Goal: Task Accomplishment & Management: Complete application form

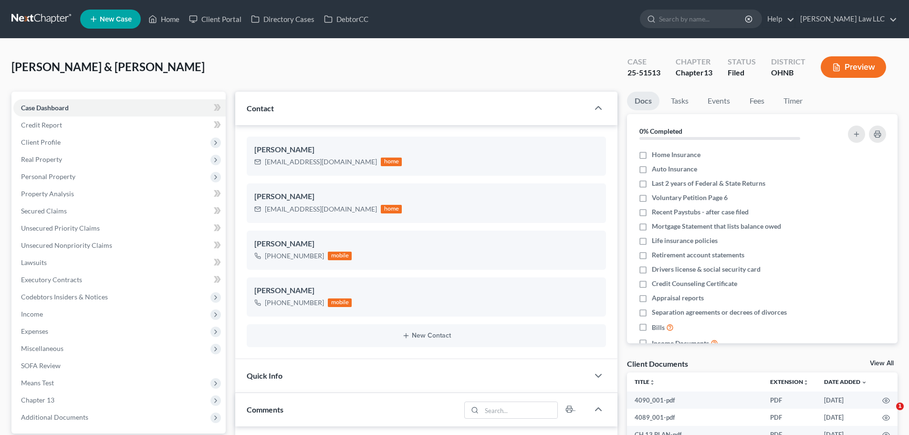
select select "0"
click at [635, 70] on div "25-51513" at bounding box center [643, 72] width 33 height 11
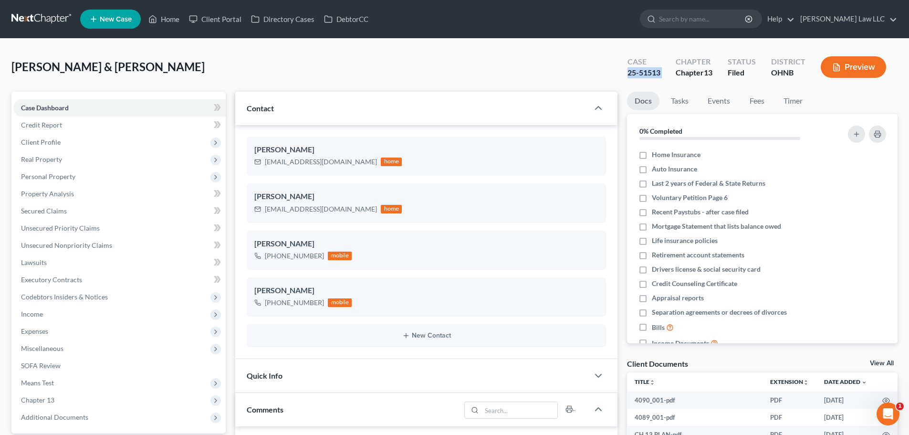
copy div "25-51513"
click at [570, 71] on div "[PERSON_NAME] & [PERSON_NAME] Upgraded Case 25-51513 Chapter Chapter 13 Status …" at bounding box center [454, 71] width 886 height 42
click at [653, 73] on div "25-51513" at bounding box center [643, 72] width 33 height 11
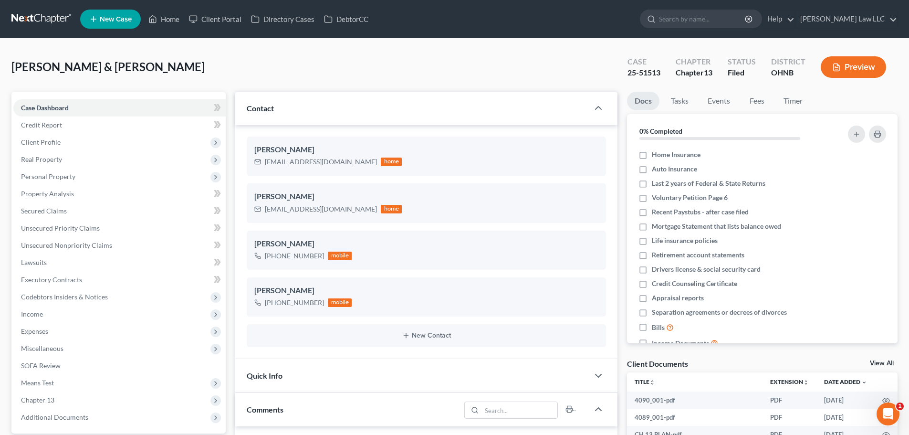
click at [653, 73] on div "25-51513" at bounding box center [643, 72] width 33 height 11
click at [509, 64] on div "[PERSON_NAME] & [PERSON_NAME] Upgraded Case 25-51513 Chapter Chapter 13 Status …" at bounding box center [454, 71] width 886 height 42
click at [635, 72] on div "25-51513" at bounding box center [643, 72] width 33 height 11
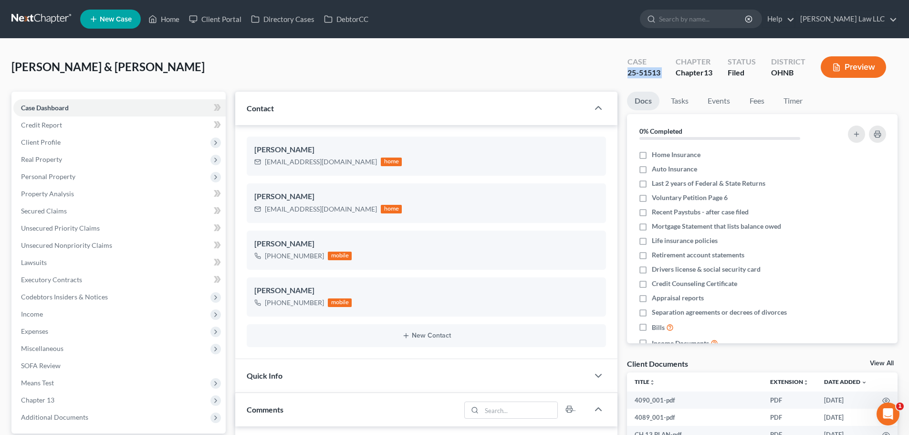
copy div "25-51513"
click at [358, 70] on div "[PERSON_NAME] & [PERSON_NAME] Upgraded Case 25-51513 Chapter Chapter 13 Status …" at bounding box center [454, 71] width 886 height 42
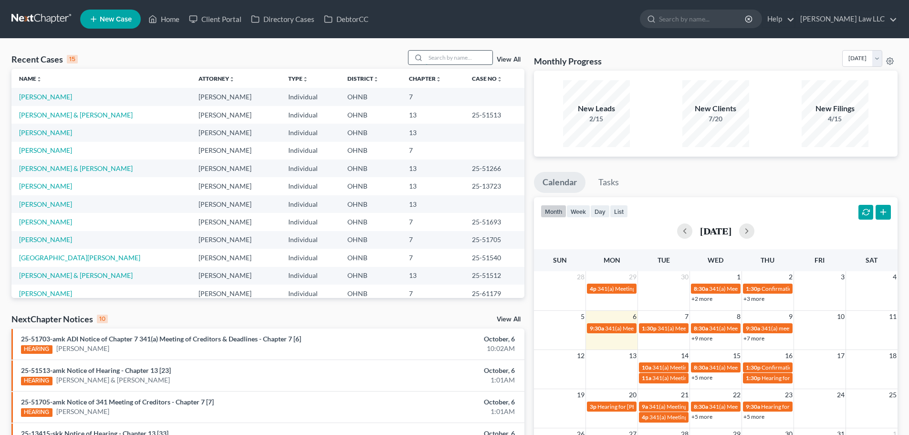
click at [438, 59] on input "search" at bounding box center [459, 58] width 67 height 14
type input "[PERSON_NAME]"
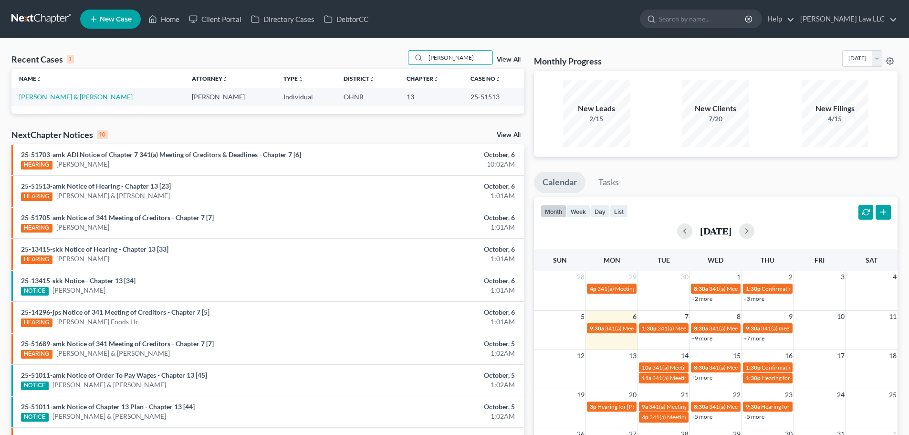
click at [84, 106] on div "Name unfold_more expand_more expand_less Attorney unfold_more expand_more expan…" at bounding box center [267, 91] width 513 height 44
click at [86, 100] on link "[PERSON_NAME] & [PERSON_NAME]" at bounding box center [76, 97] width 114 height 8
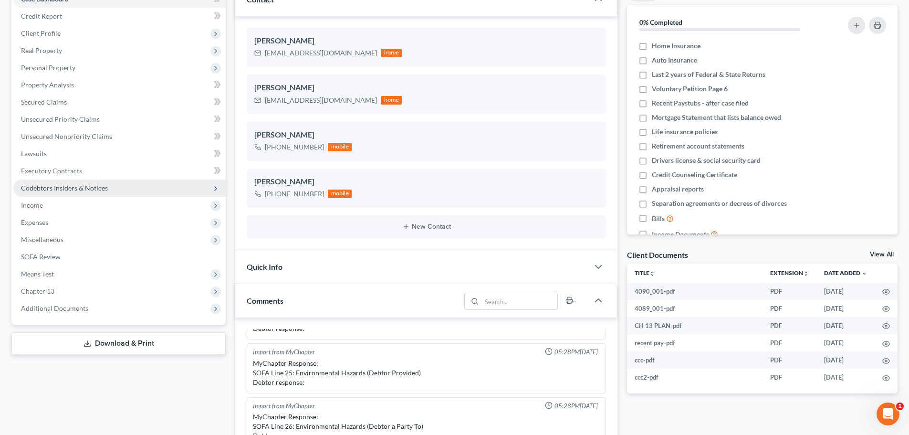
scroll to position [95, 0]
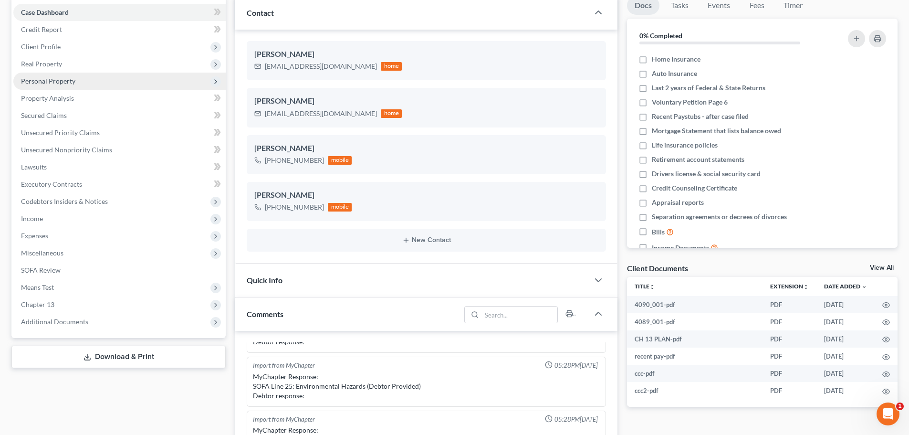
click at [57, 88] on span "Personal Property" at bounding box center [119, 81] width 212 height 17
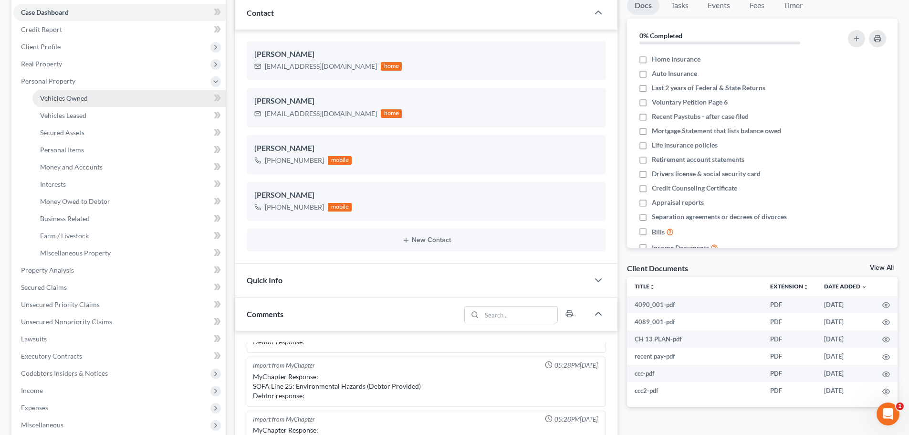
click at [71, 101] on span "Vehicles Owned" at bounding box center [64, 98] width 48 height 8
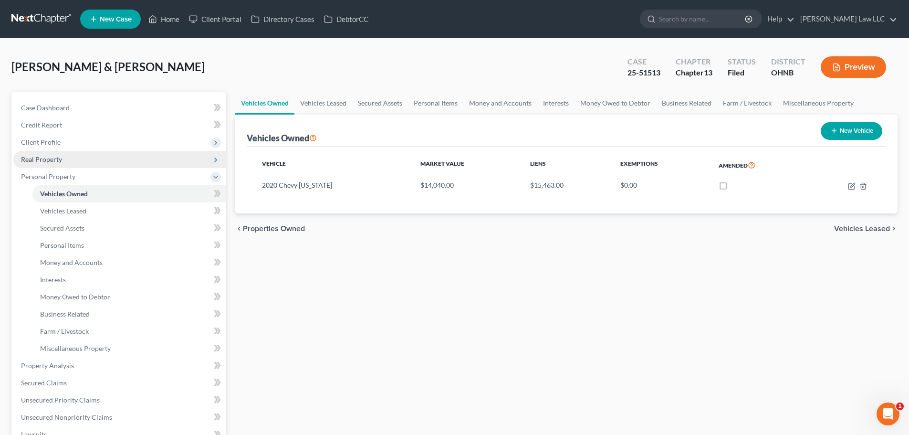
click at [49, 163] on span "Real Property" at bounding box center [41, 159] width 41 height 8
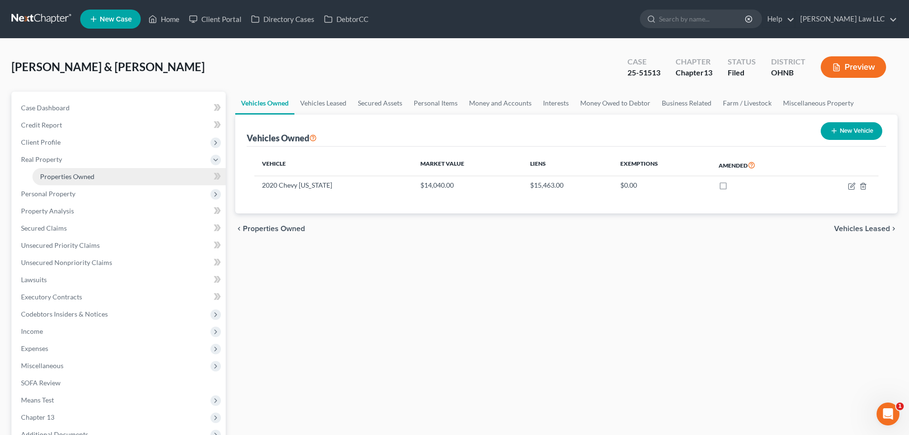
click at [70, 179] on span "Properties Owned" at bounding box center [67, 176] width 54 height 8
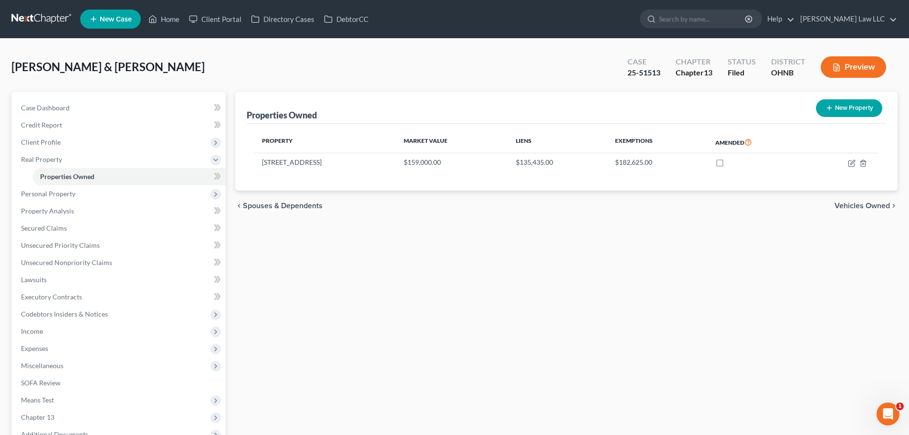
click at [633, 73] on div "25-51513" at bounding box center [643, 72] width 33 height 11
copy div "25-51513"
click at [442, 52] on div "[PERSON_NAME] & [PERSON_NAME] Upgraded Case 25-51513 Chapter Chapter 13 Status …" at bounding box center [454, 71] width 886 height 42
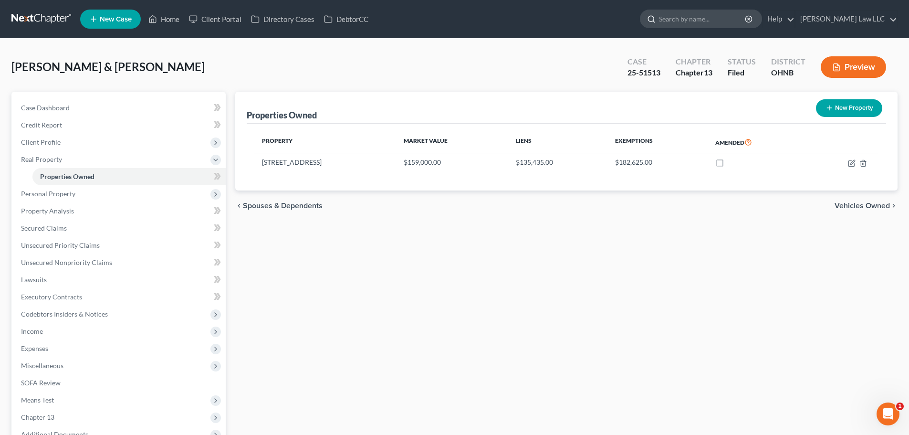
click at [700, 17] on input "search" at bounding box center [702, 19] width 87 height 18
type input "[PERSON_NAME]"
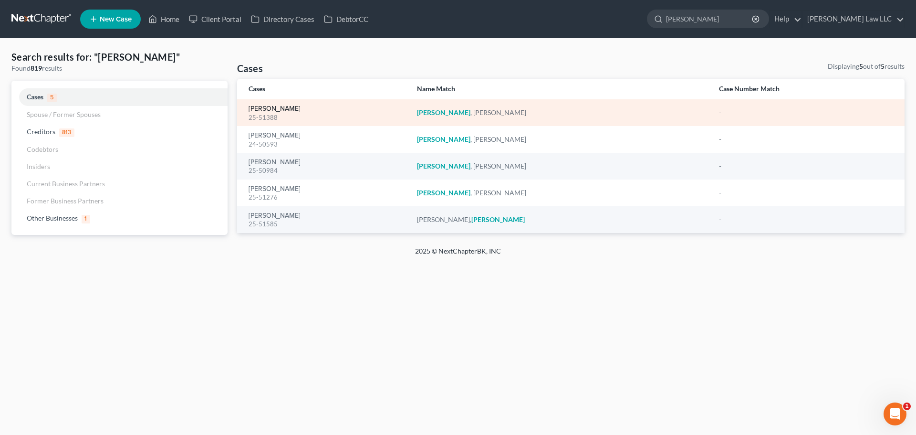
click at [279, 107] on link "[PERSON_NAME]" at bounding box center [275, 108] width 52 height 7
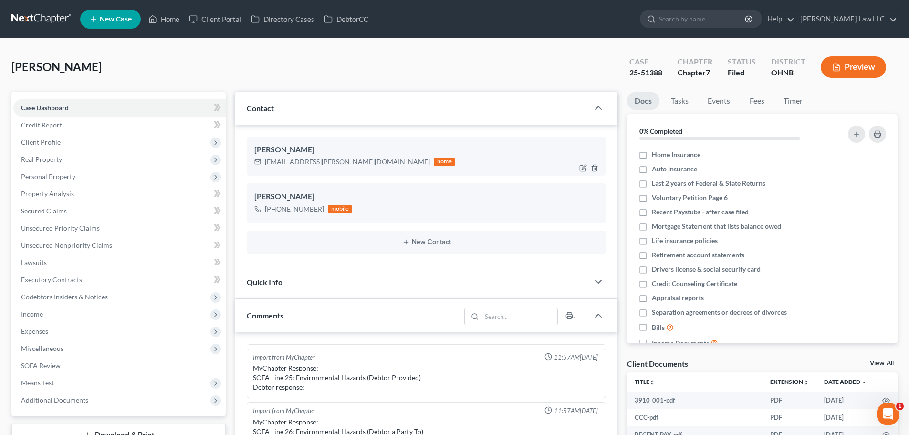
scroll to position [130, 0]
click at [63, 175] on span "Personal Property" at bounding box center [48, 176] width 54 height 8
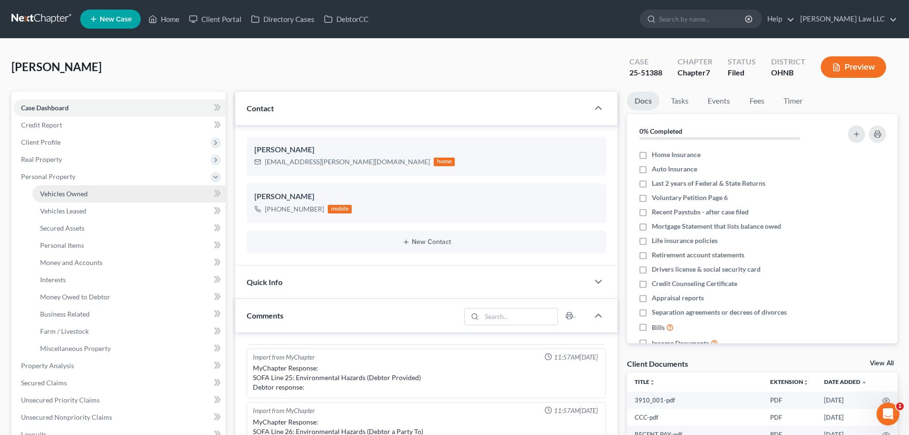
click at [70, 200] on link "Vehicles Owned" at bounding box center [128, 193] width 193 height 17
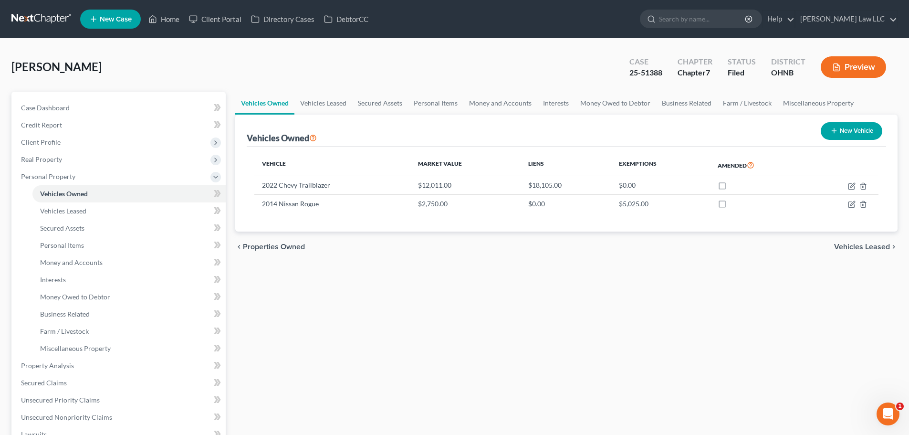
click at [419, 287] on div "Vehicles Owned Vehicles Leased Secured Assets Personal Items Money and Accounts…" at bounding box center [566, 355] width 672 height 526
click at [711, 26] on input "search" at bounding box center [702, 19] width 87 height 18
type input "[PERSON_NAME]"
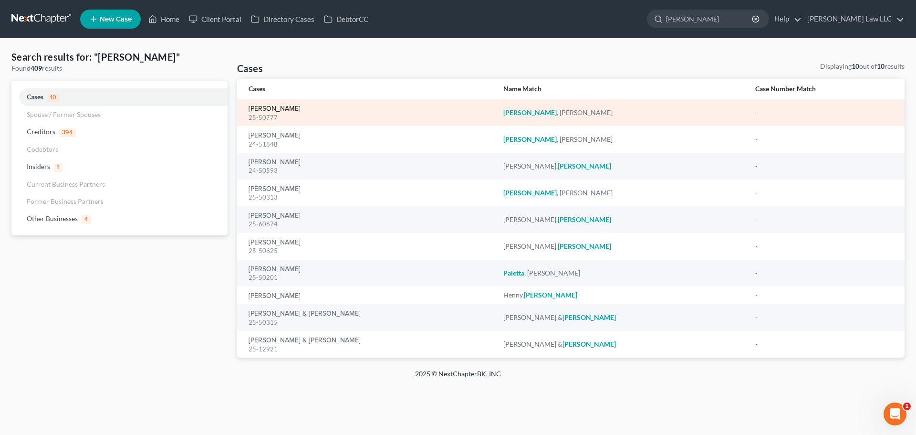
click at [280, 106] on link "[PERSON_NAME]" at bounding box center [275, 108] width 52 height 7
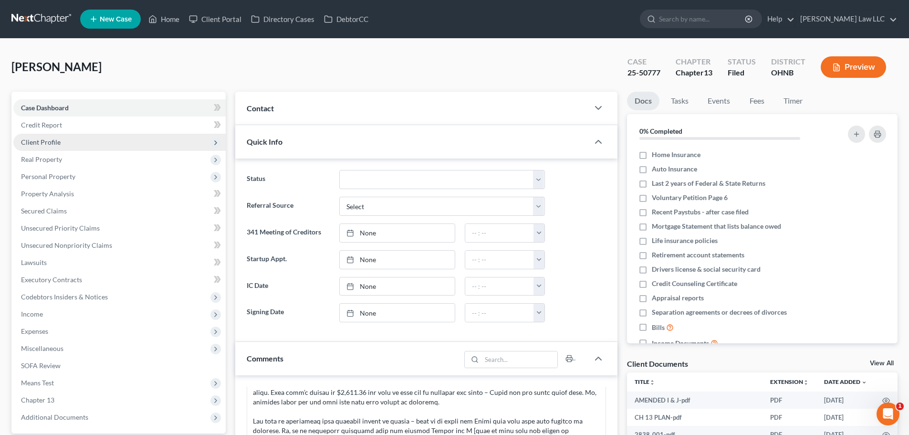
click at [51, 142] on span "Client Profile" at bounding box center [41, 142] width 40 height 8
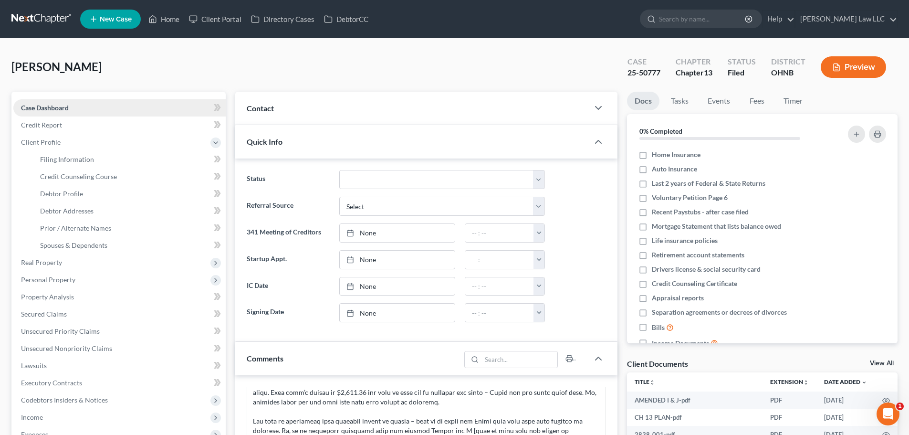
click at [62, 109] on span "Case Dashboard" at bounding box center [45, 108] width 48 height 8
click at [56, 128] on span "Credit Report" at bounding box center [41, 125] width 41 height 8
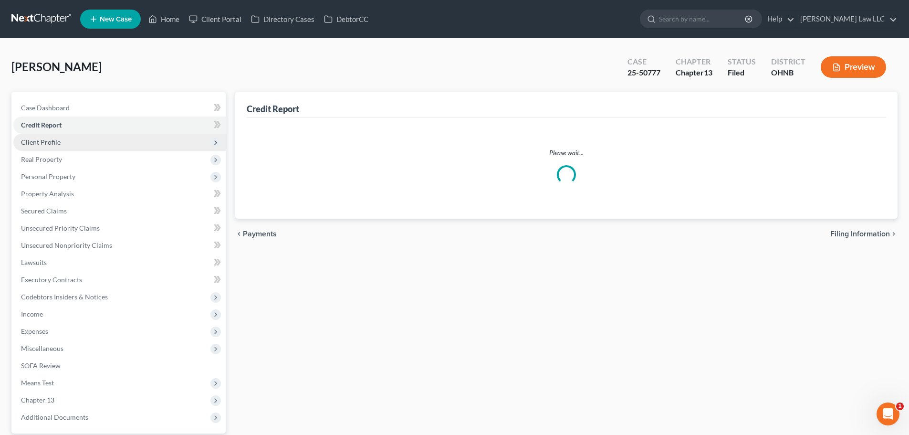
click at [53, 141] on span "Client Profile" at bounding box center [41, 142] width 40 height 8
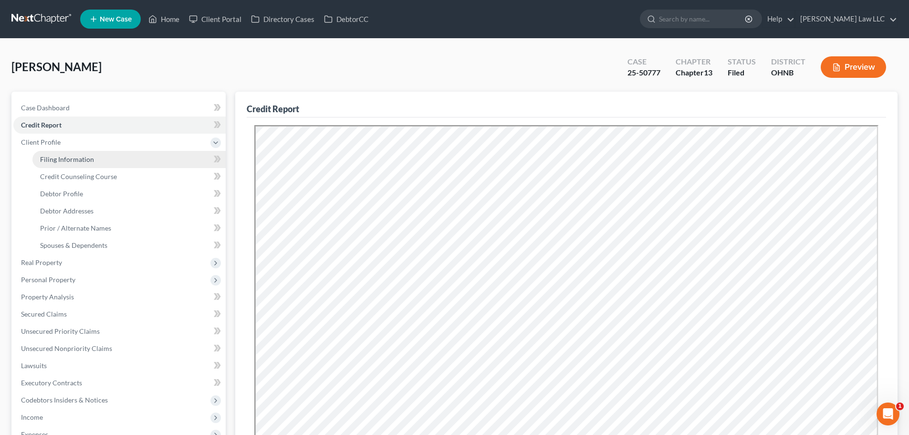
click at [57, 155] on span "Filing Information" at bounding box center [67, 159] width 54 height 8
select select "1"
select select "0"
select select "3"
select select "0"
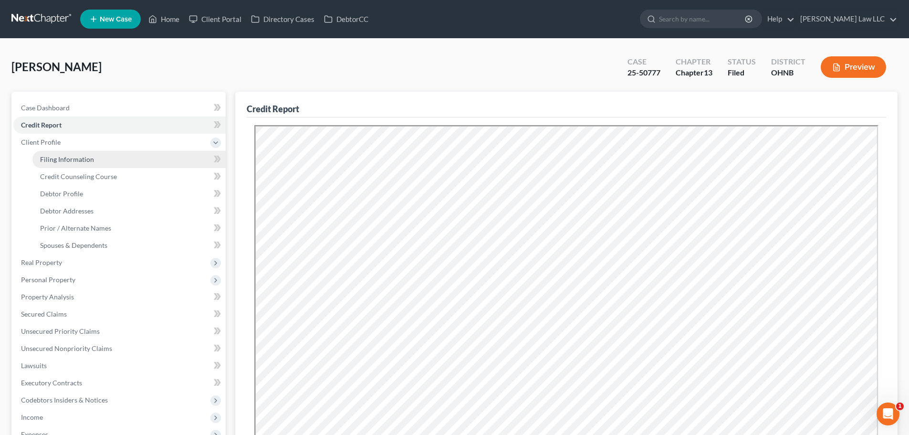
select select "36"
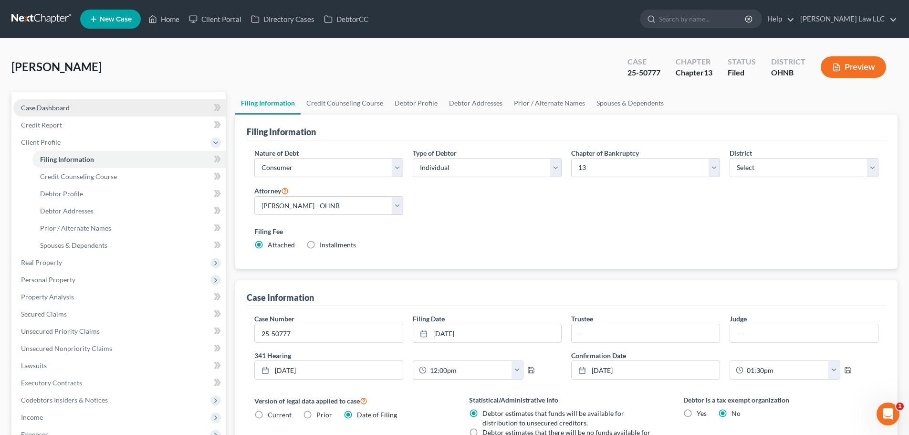
click at [62, 109] on span "Case Dashboard" at bounding box center [45, 108] width 49 height 8
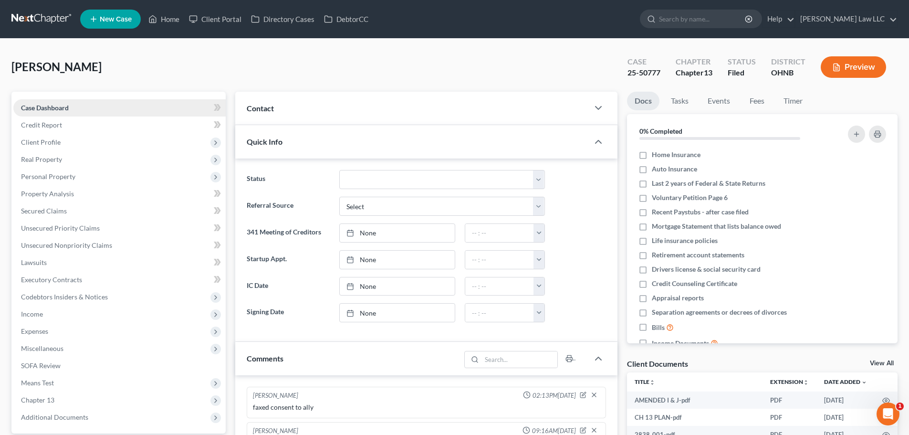
scroll to position [285, 0]
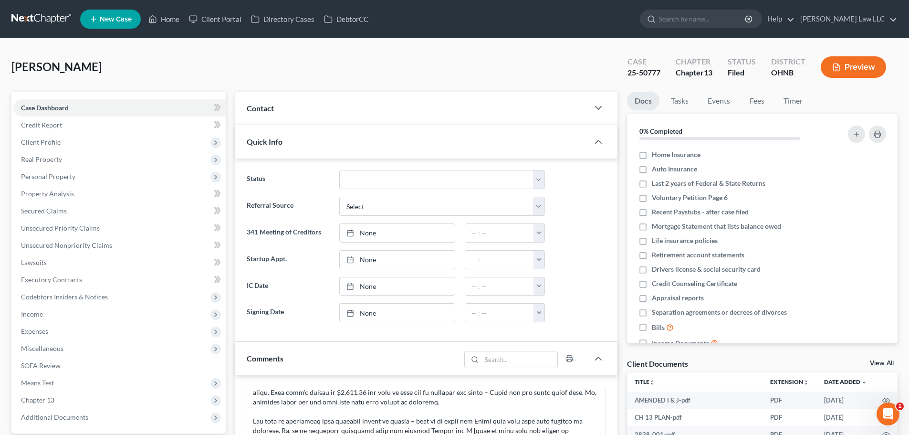
click at [272, 112] on span "Contact" at bounding box center [260, 108] width 27 height 9
